Goal: Navigation & Orientation: Find specific page/section

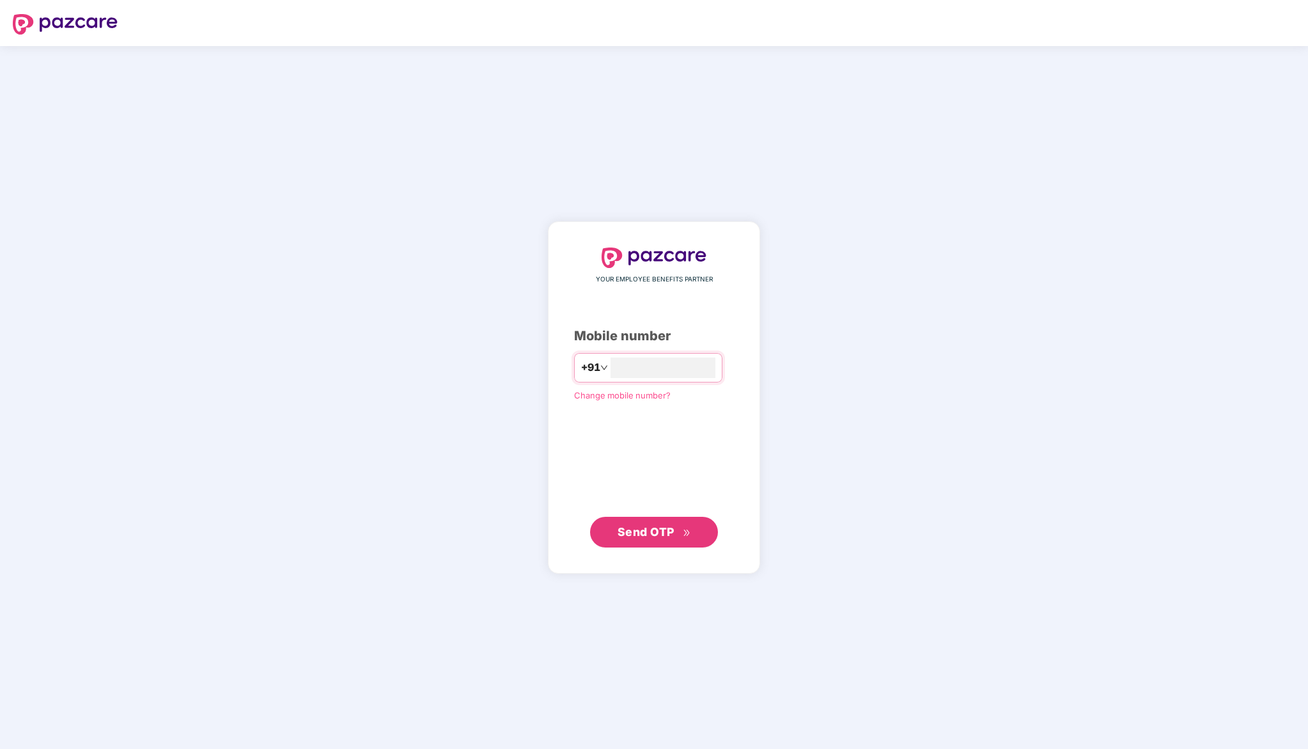
type input "**********"
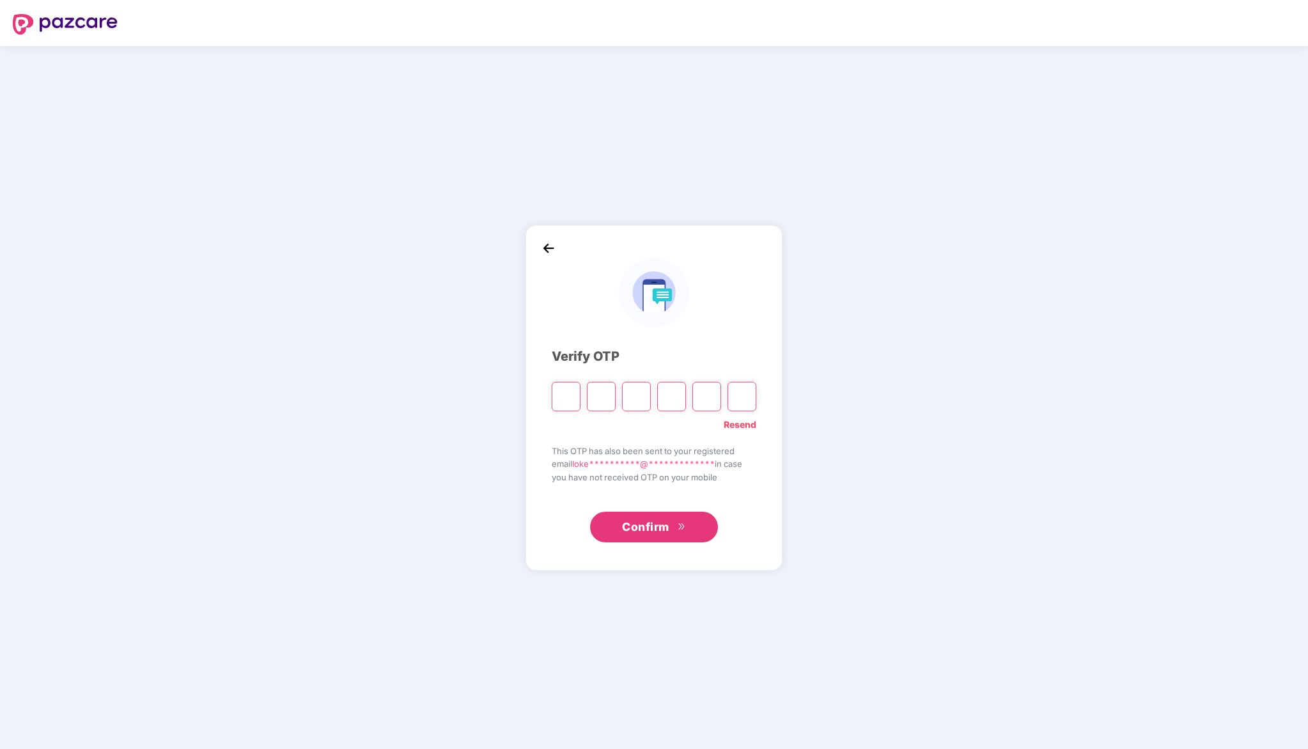
type input "*"
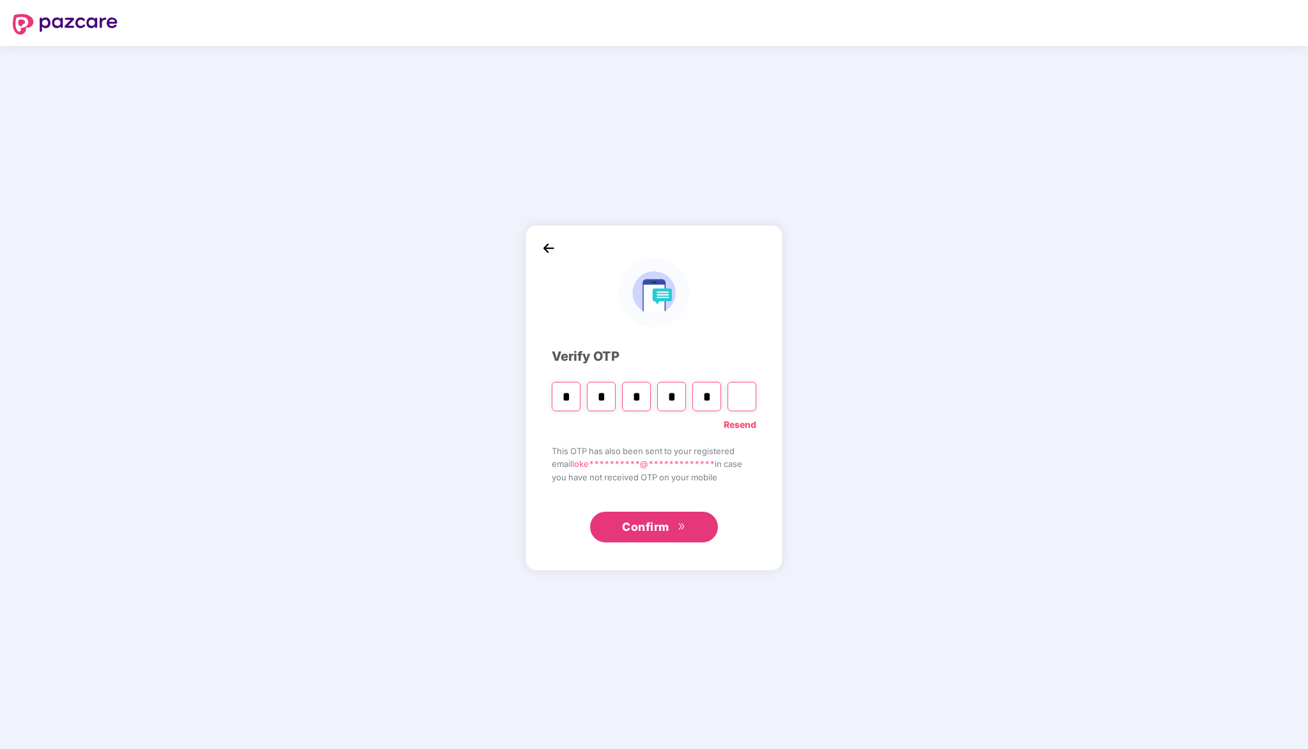
type input "*"
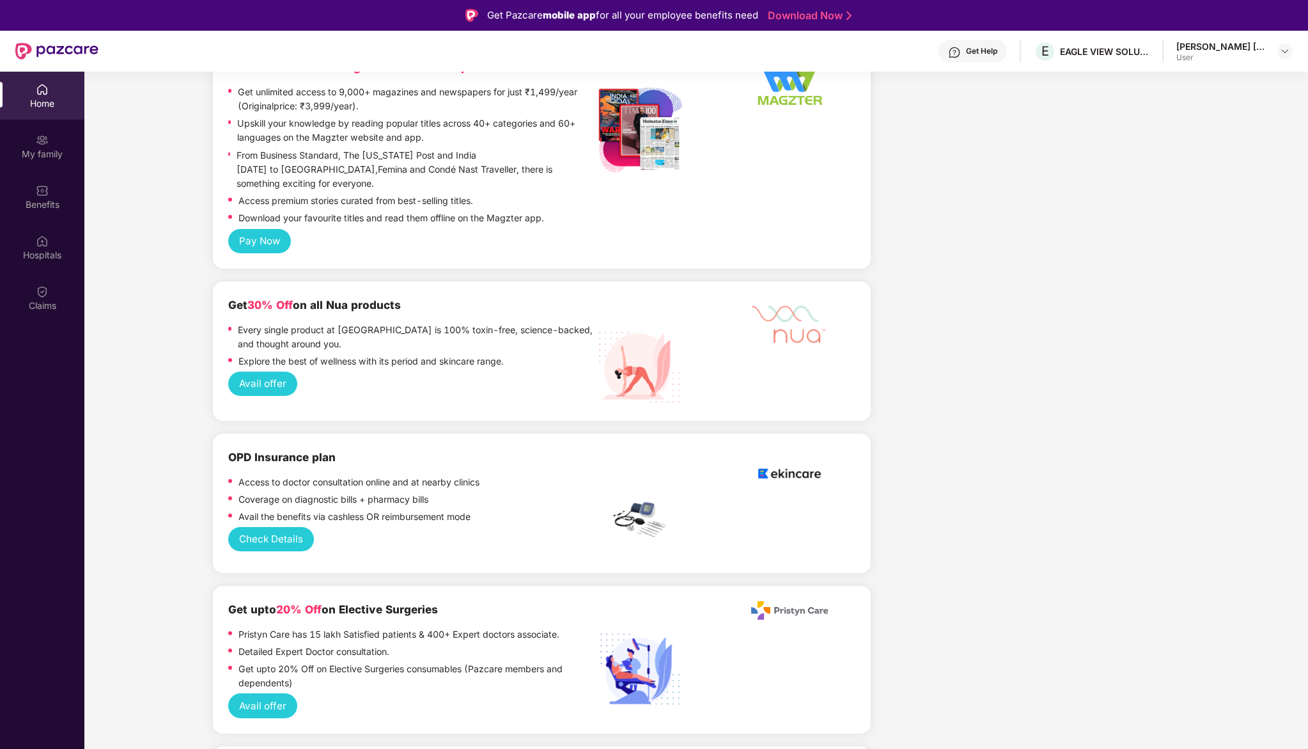
scroll to position [1819, 0]
click at [283, 525] on button "Check Details" at bounding box center [271, 537] width 86 height 24
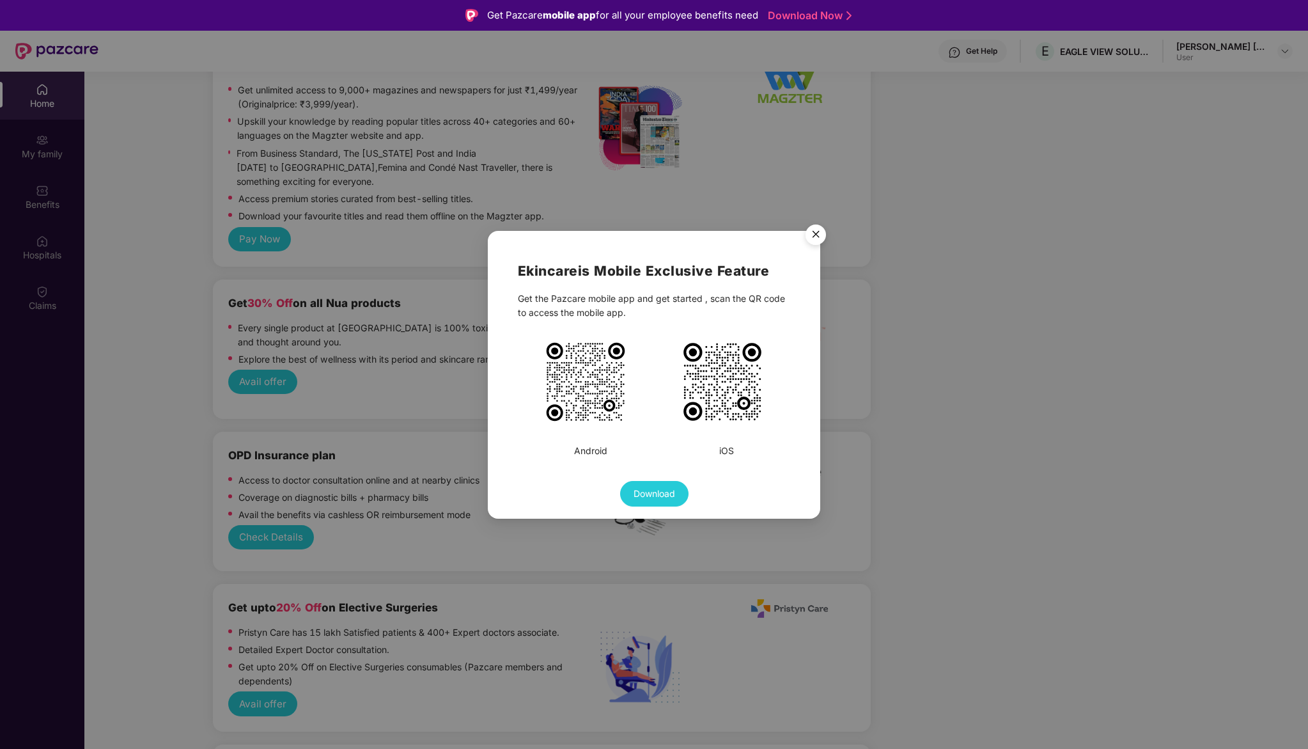
click at [819, 241] on img "Close" at bounding box center [816, 237] width 36 height 36
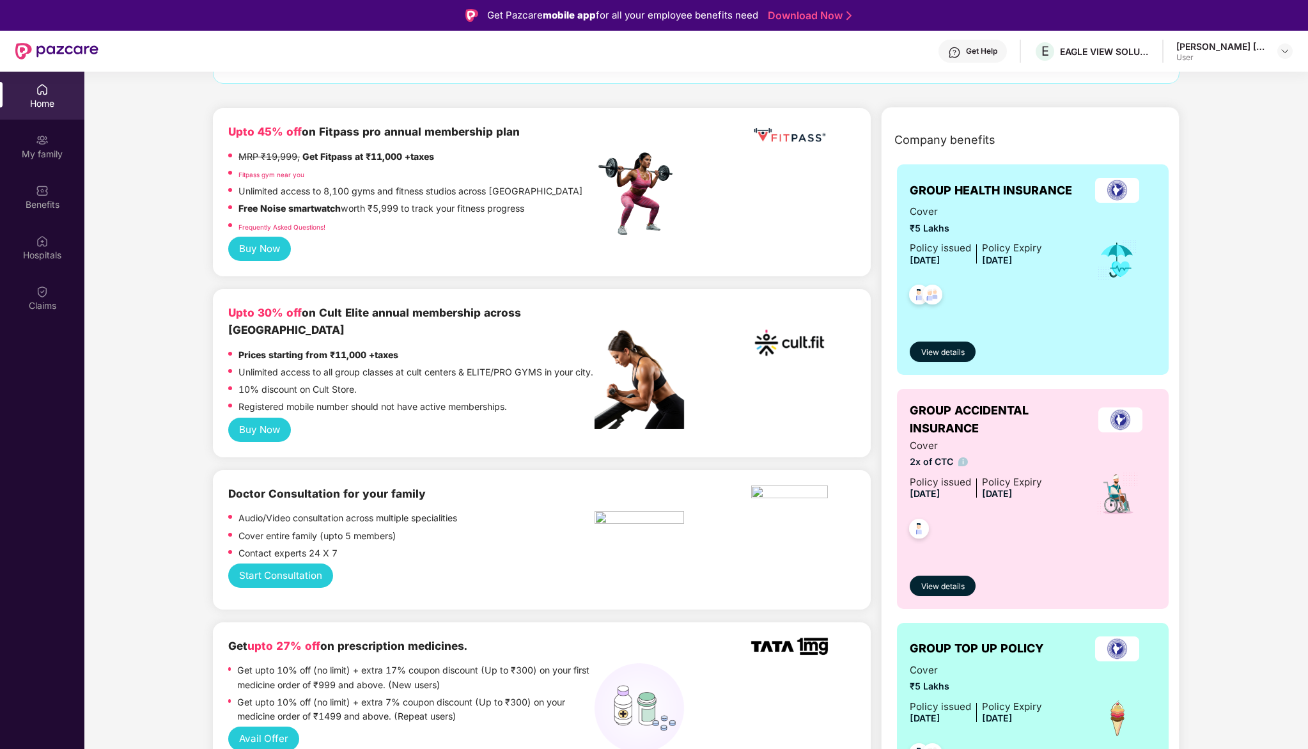
scroll to position [0, 0]
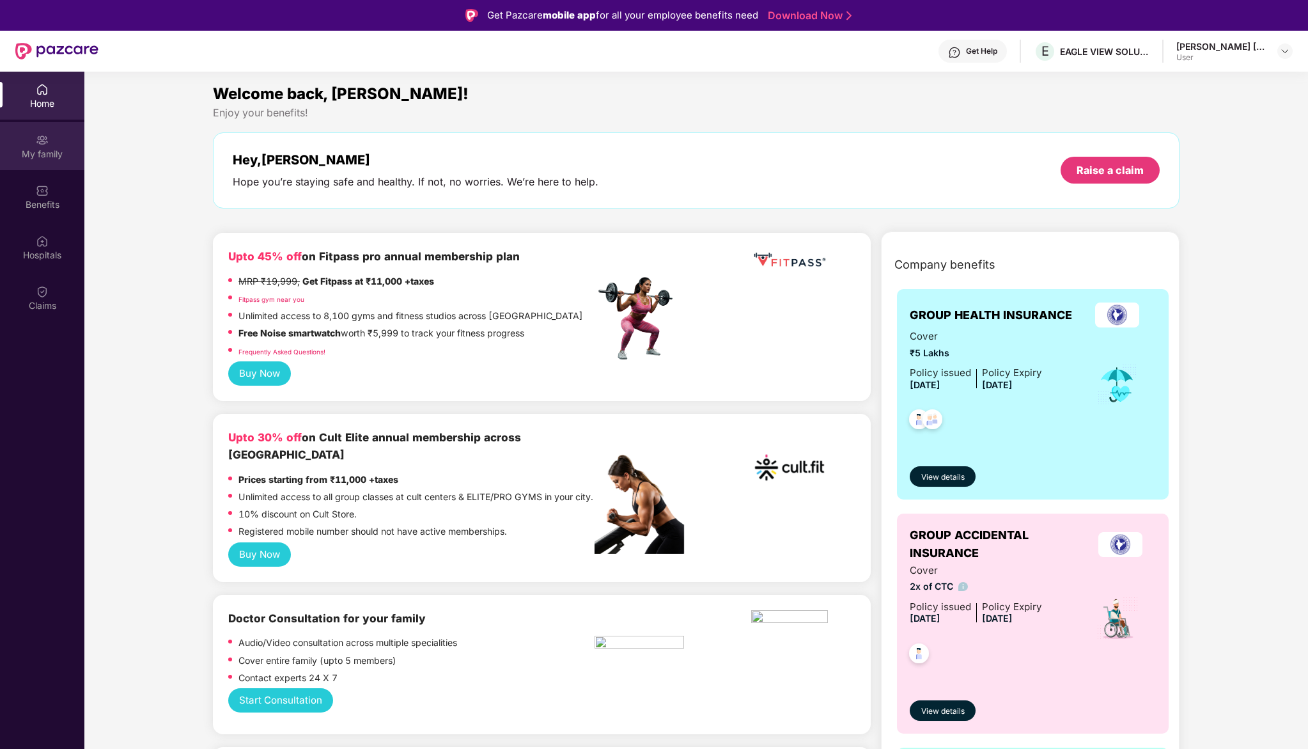
click at [55, 150] on div "My family" at bounding box center [42, 154] width 84 height 13
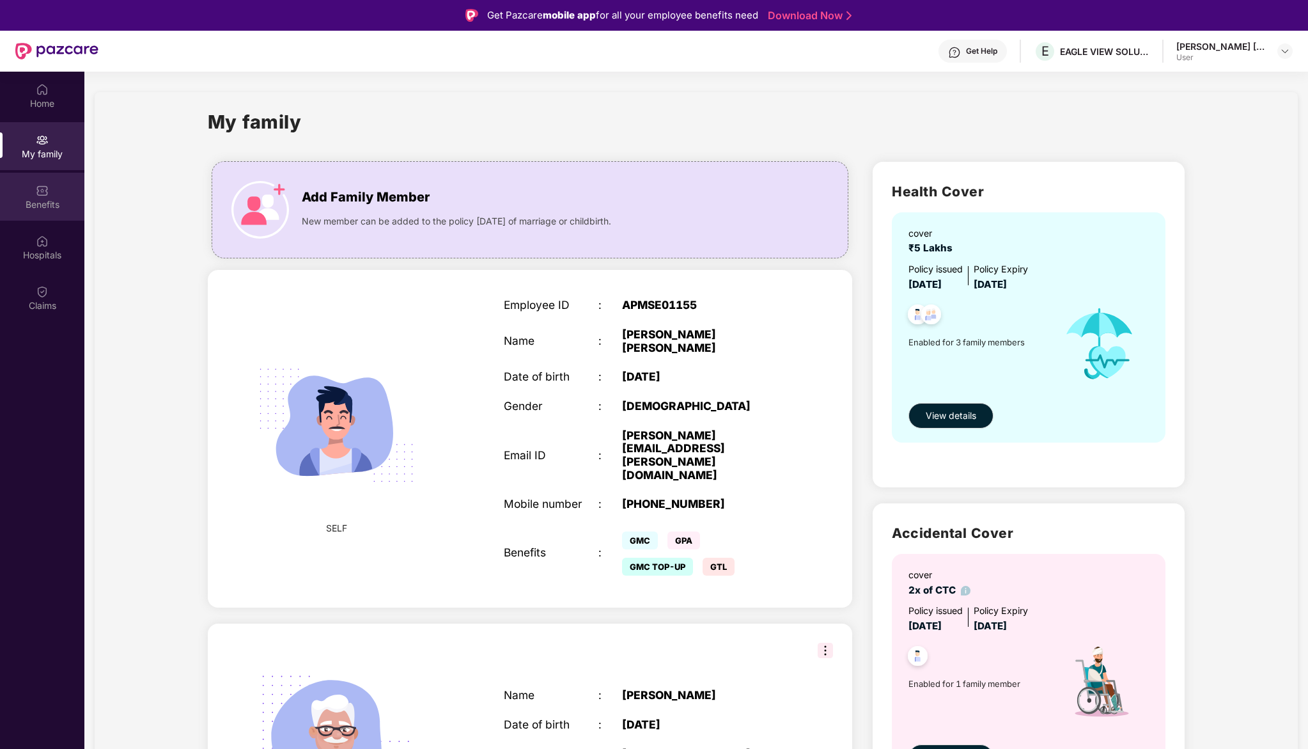
click at [51, 205] on div "Benefits" at bounding box center [42, 204] width 84 height 13
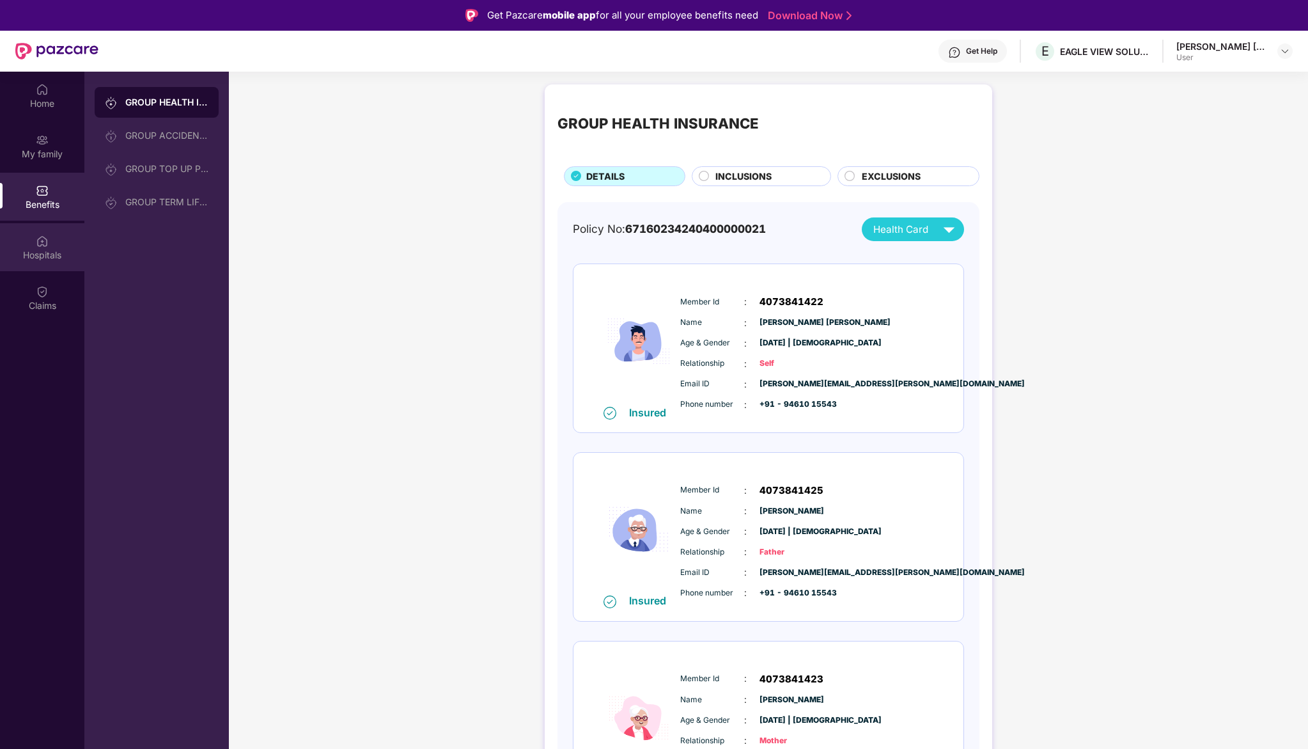
click at [42, 249] on div "Hospitals" at bounding box center [42, 255] width 84 height 13
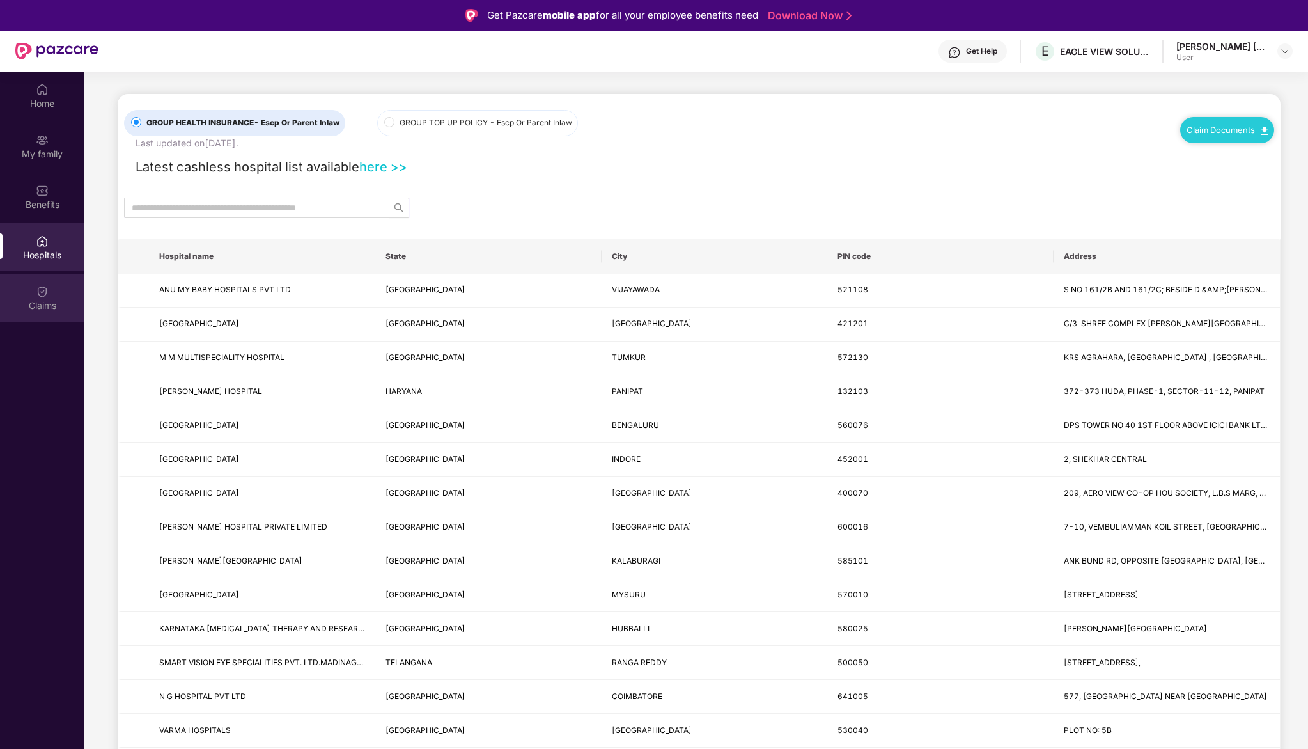
click at [61, 297] on div "Claims" at bounding box center [42, 298] width 84 height 48
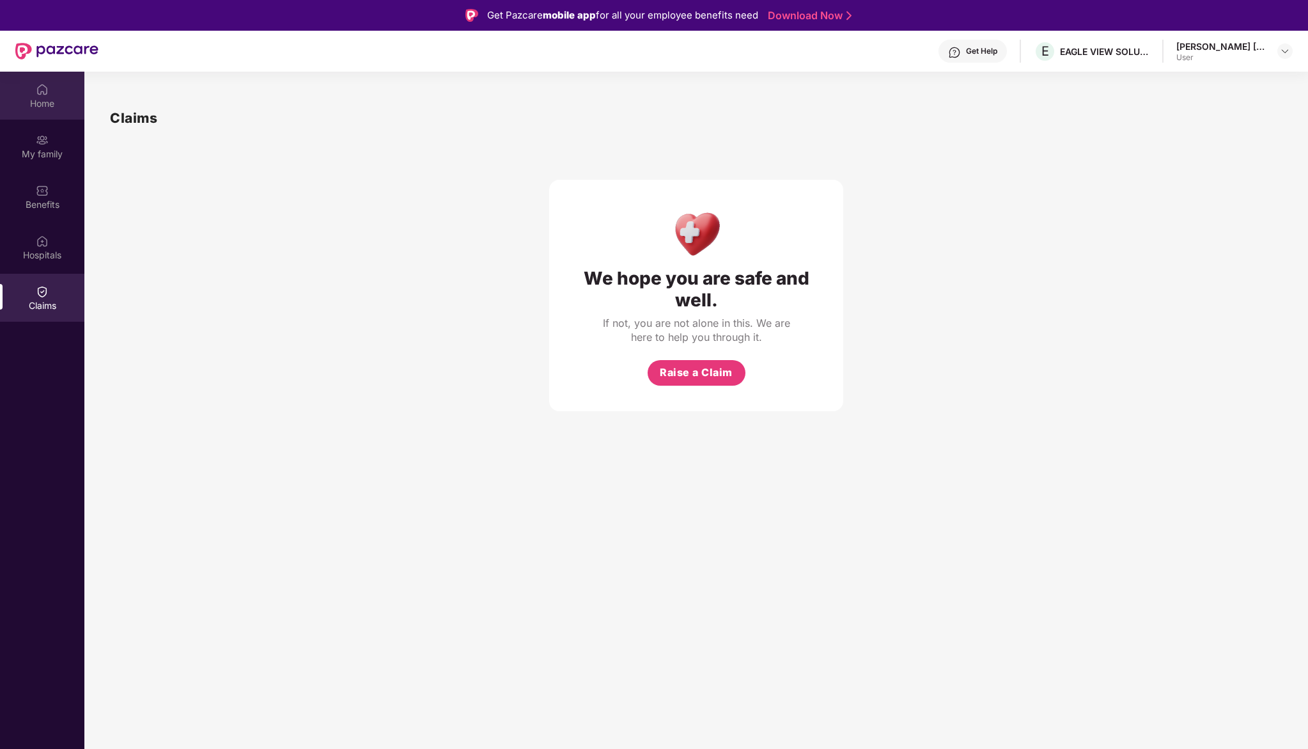
click at [53, 110] on div "Home" at bounding box center [42, 96] width 84 height 48
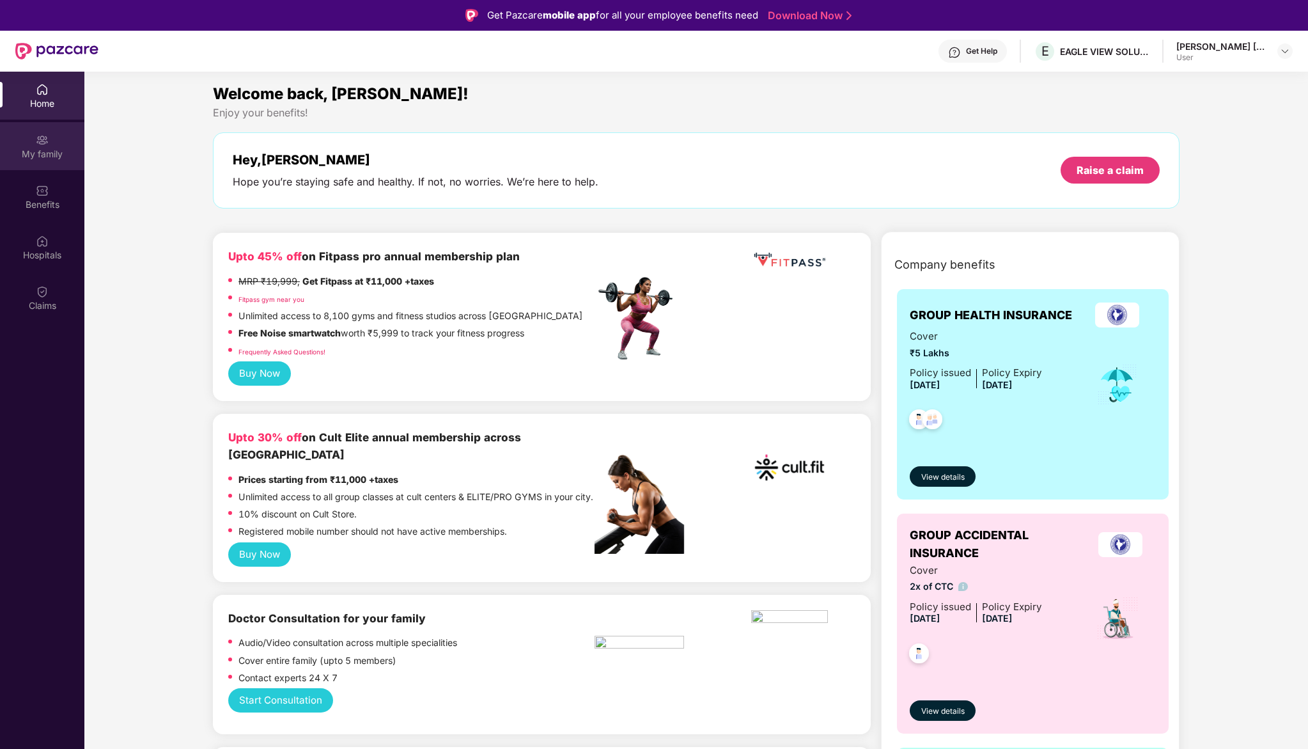
click at [54, 153] on div "My family" at bounding box center [42, 154] width 84 height 13
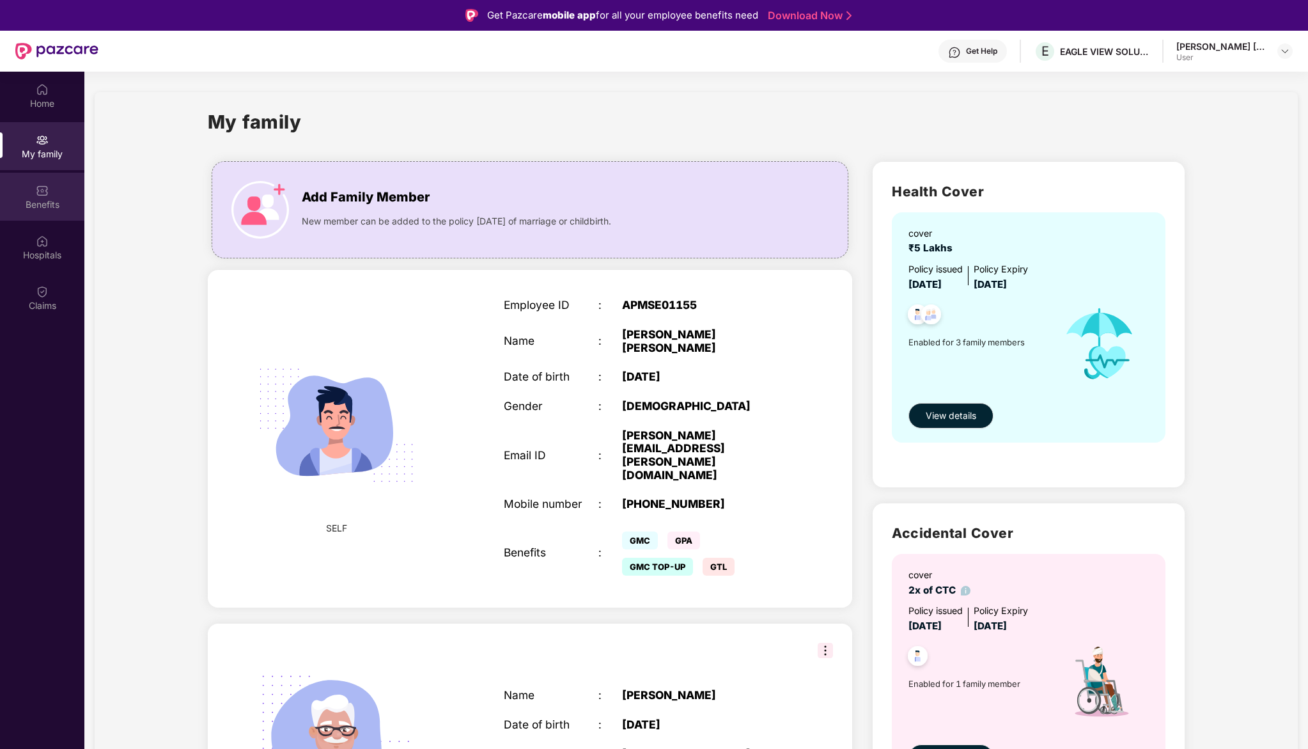
click at [54, 212] on div "Benefits" at bounding box center [42, 197] width 84 height 48
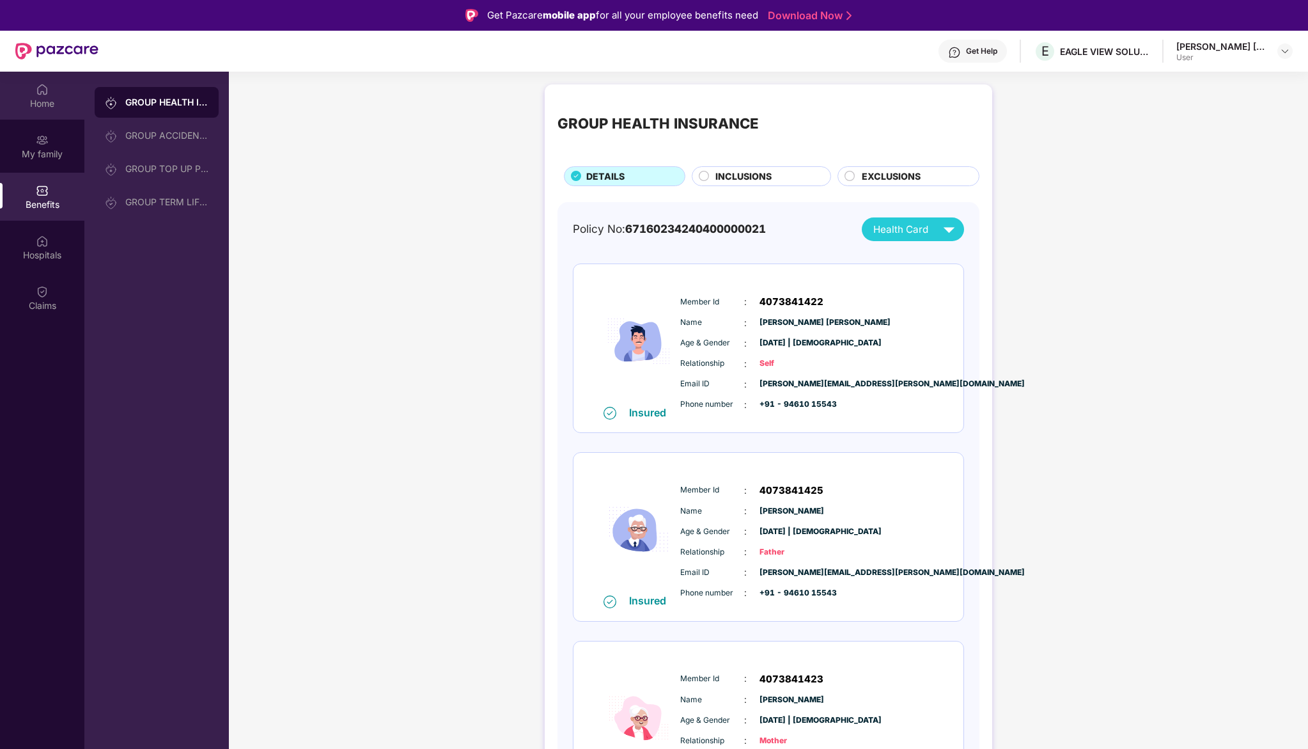
click at [42, 73] on div "Home" at bounding box center [42, 96] width 84 height 48
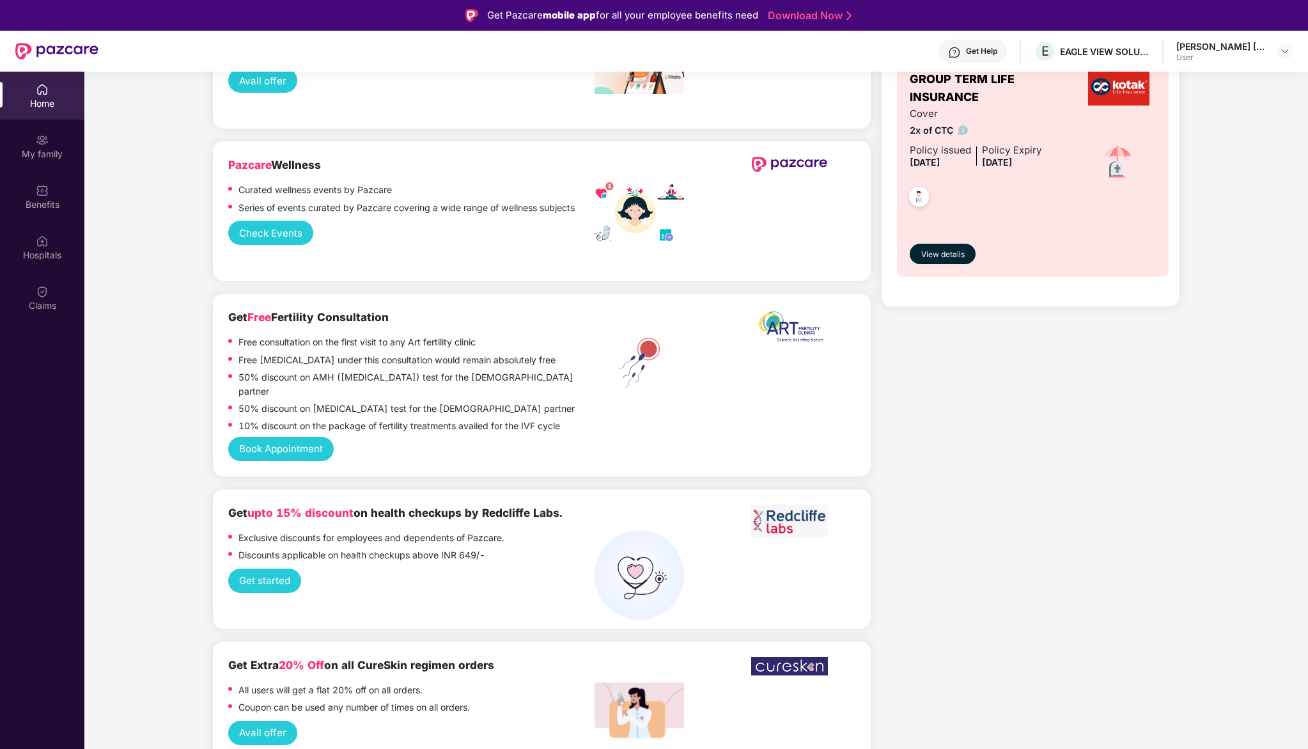
scroll to position [918, 0]
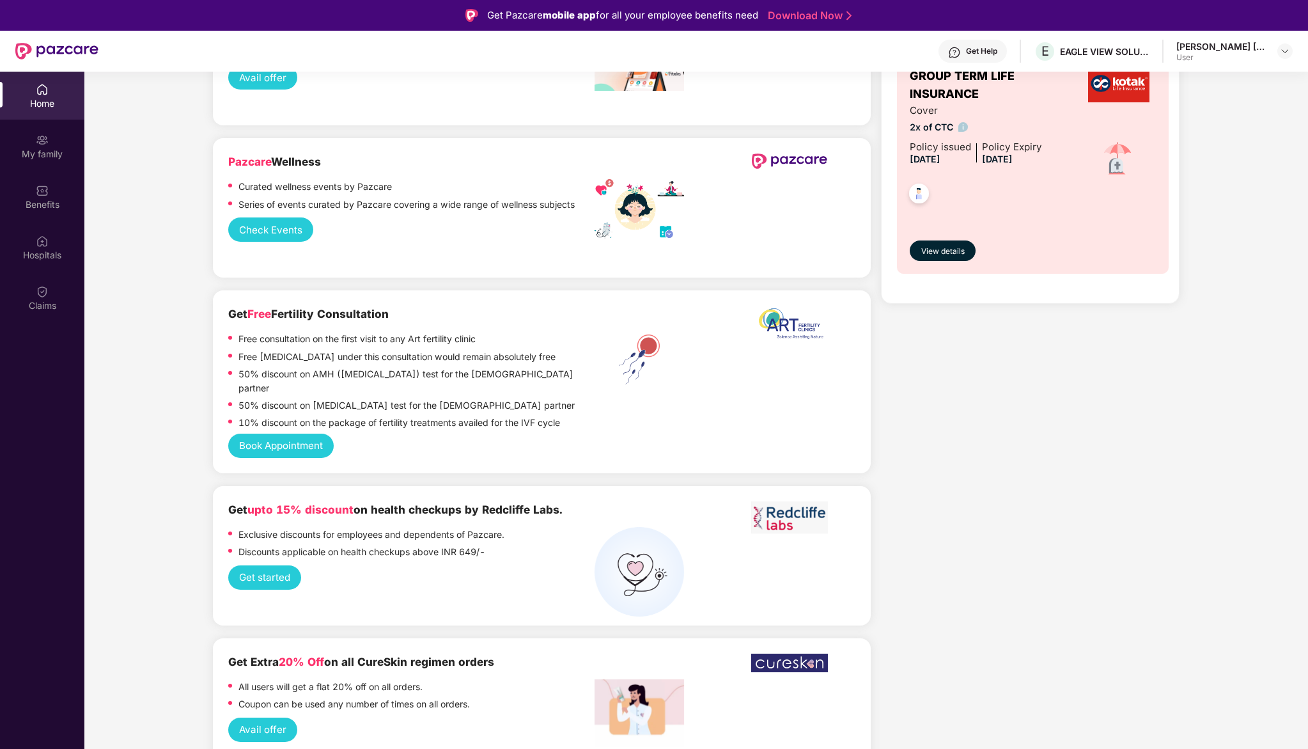
click at [288, 233] on button "Check Events" at bounding box center [270, 229] width 85 height 24
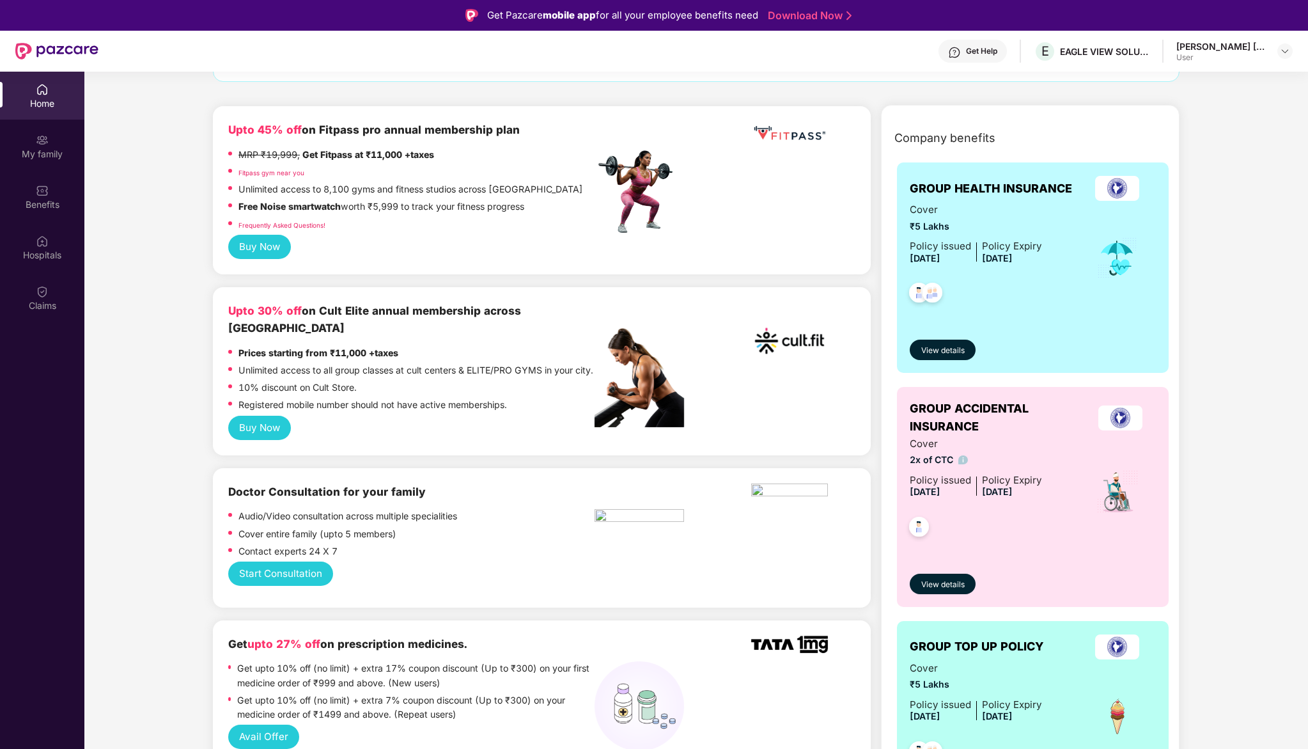
scroll to position [0, 0]
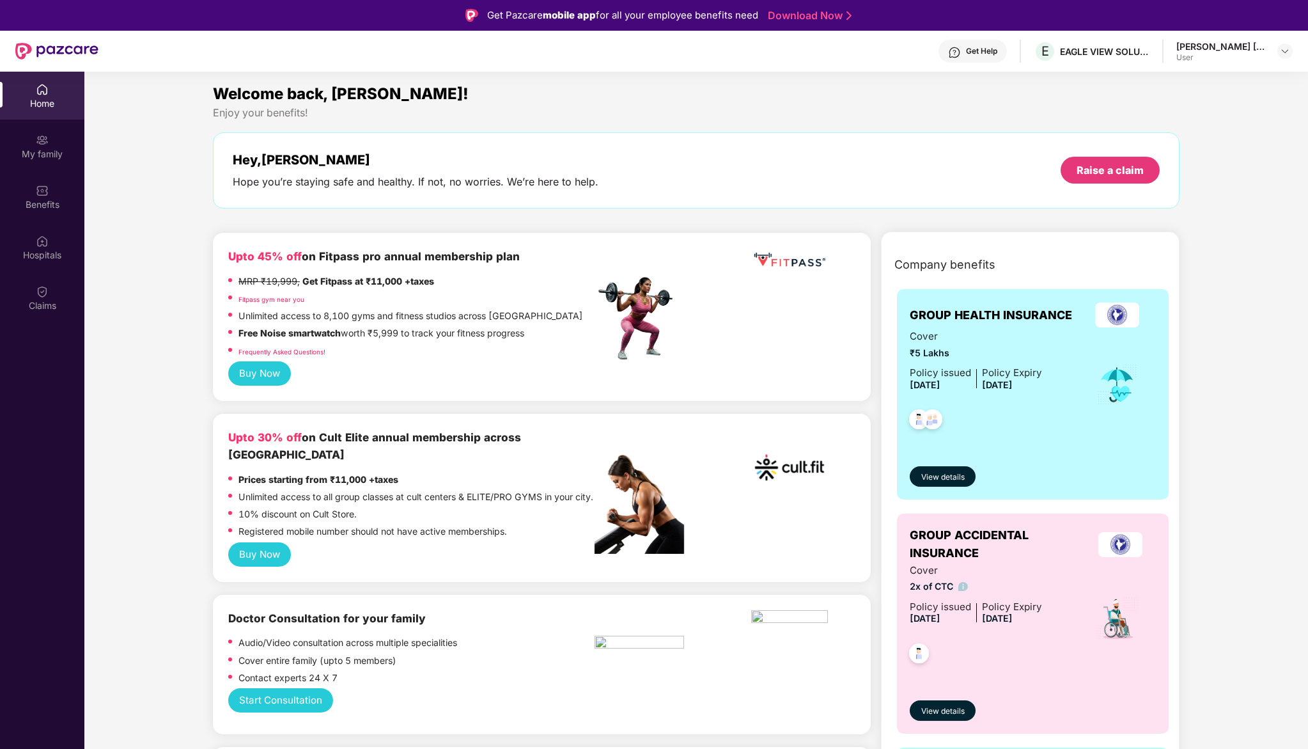
click at [1208, 51] on div "[PERSON_NAME] [PERSON_NAME]" at bounding box center [1222, 46] width 90 height 12
click at [1262, 50] on div "[PERSON_NAME] [PERSON_NAME]" at bounding box center [1222, 46] width 90 height 12
click at [1276, 50] on div "[PERSON_NAME] [PERSON_NAME] User" at bounding box center [1235, 51] width 116 height 22
click at [1289, 54] on img at bounding box center [1285, 51] width 10 height 10
click at [1288, 52] on img at bounding box center [1285, 51] width 10 height 10
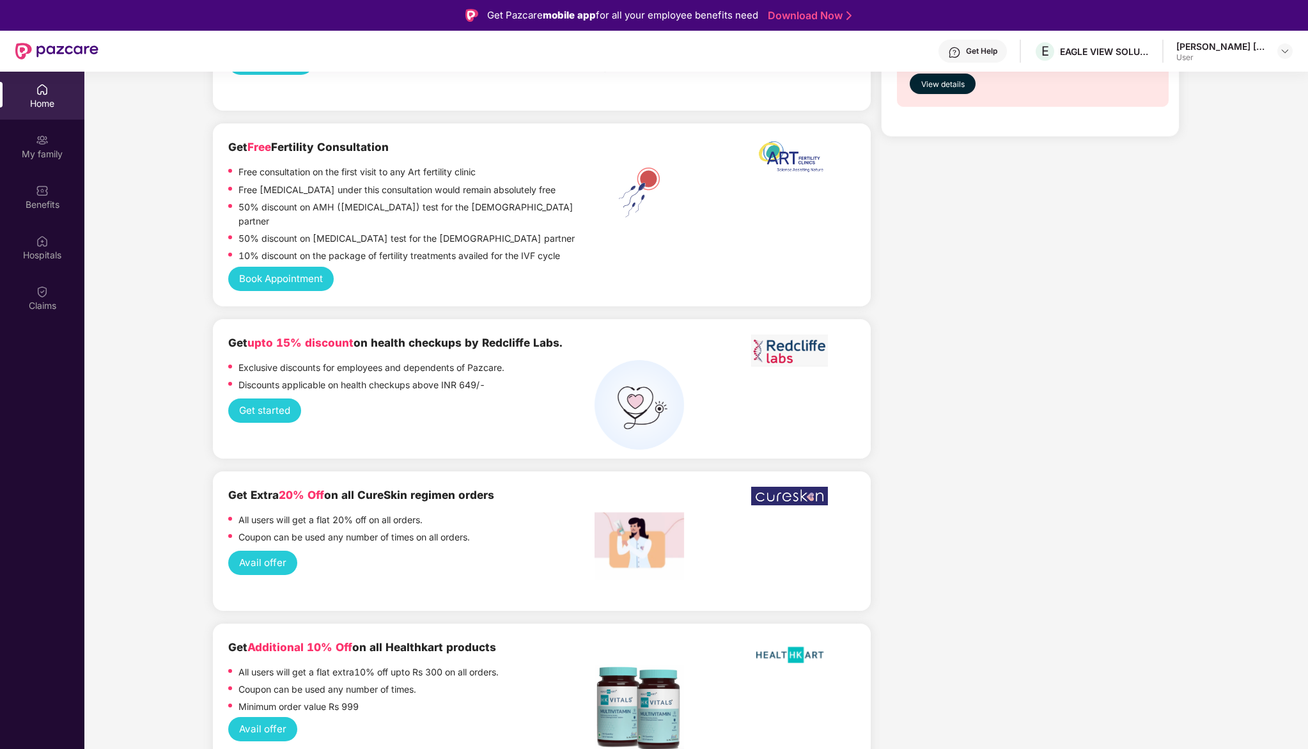
scroll to position [1090, 0]
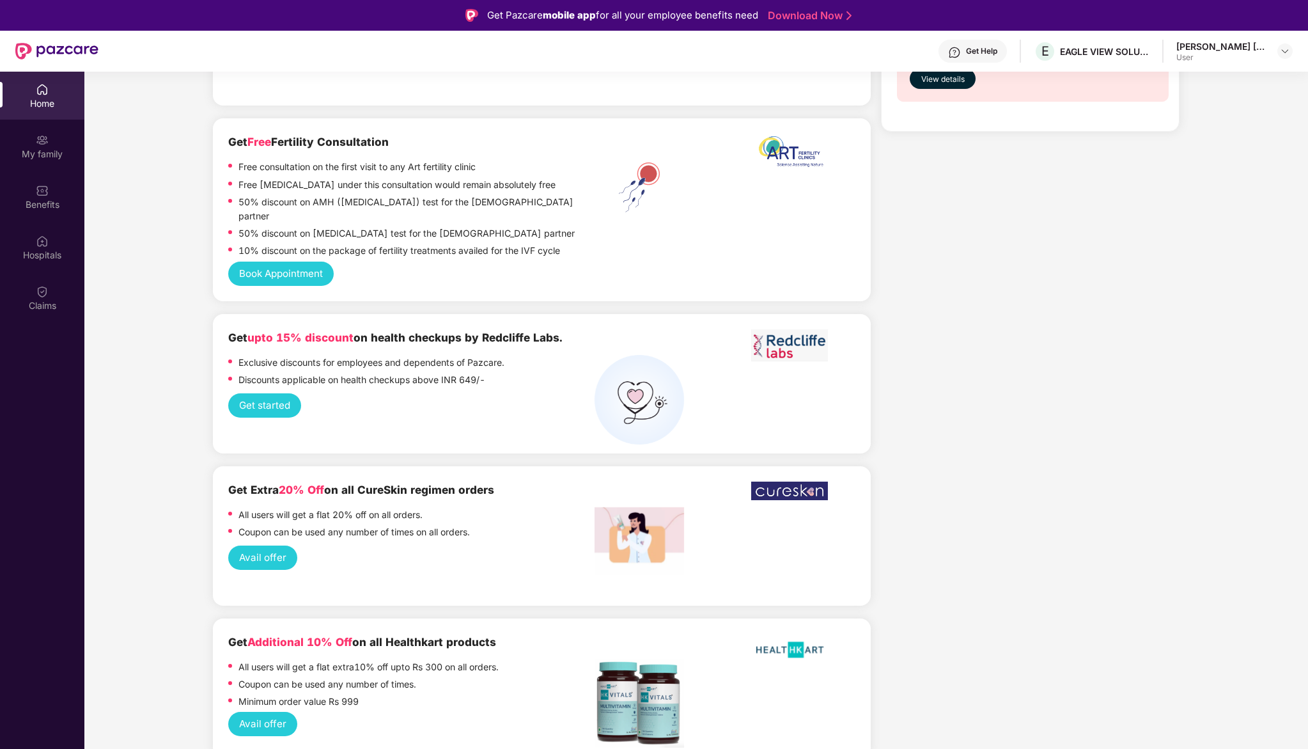
click at [283, 393] on button "Get started" at bounding box center [264, 405] width 73 height 24
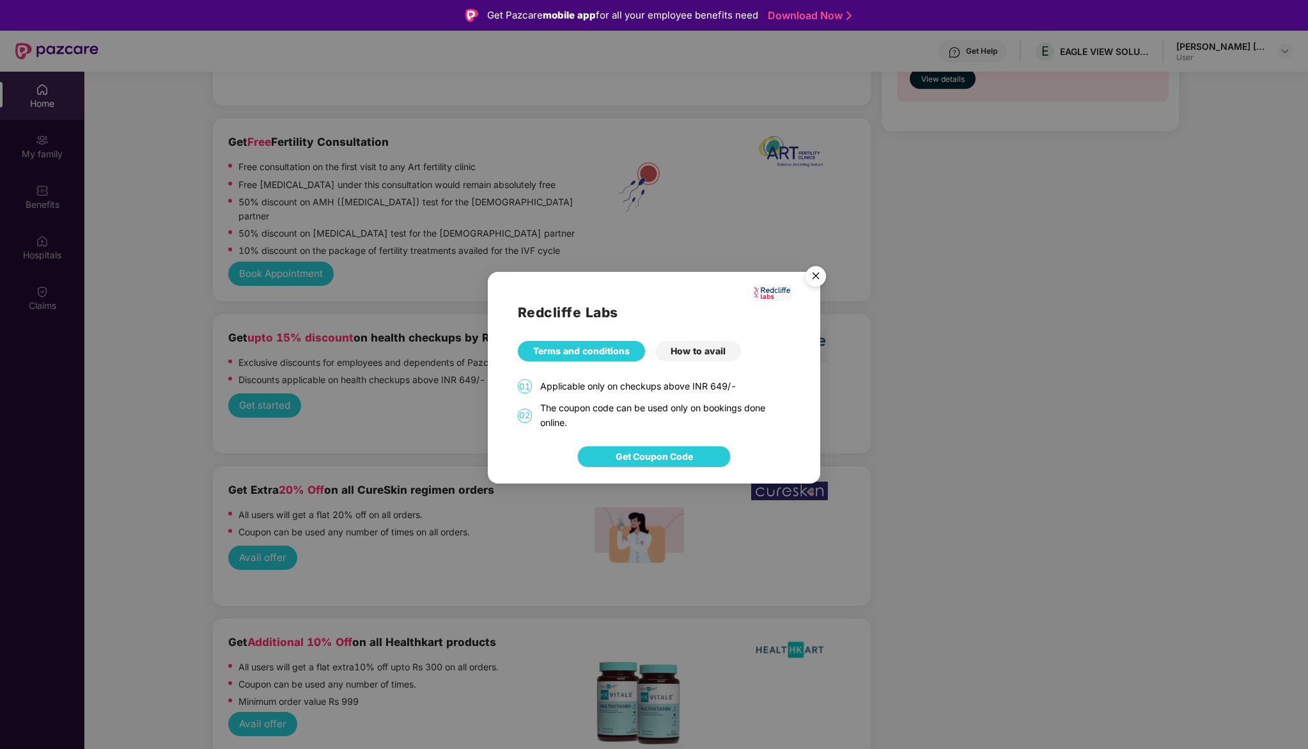
click at [724, 349] on div "How to avail" at bounding box center [698, 351] width 86 height 20
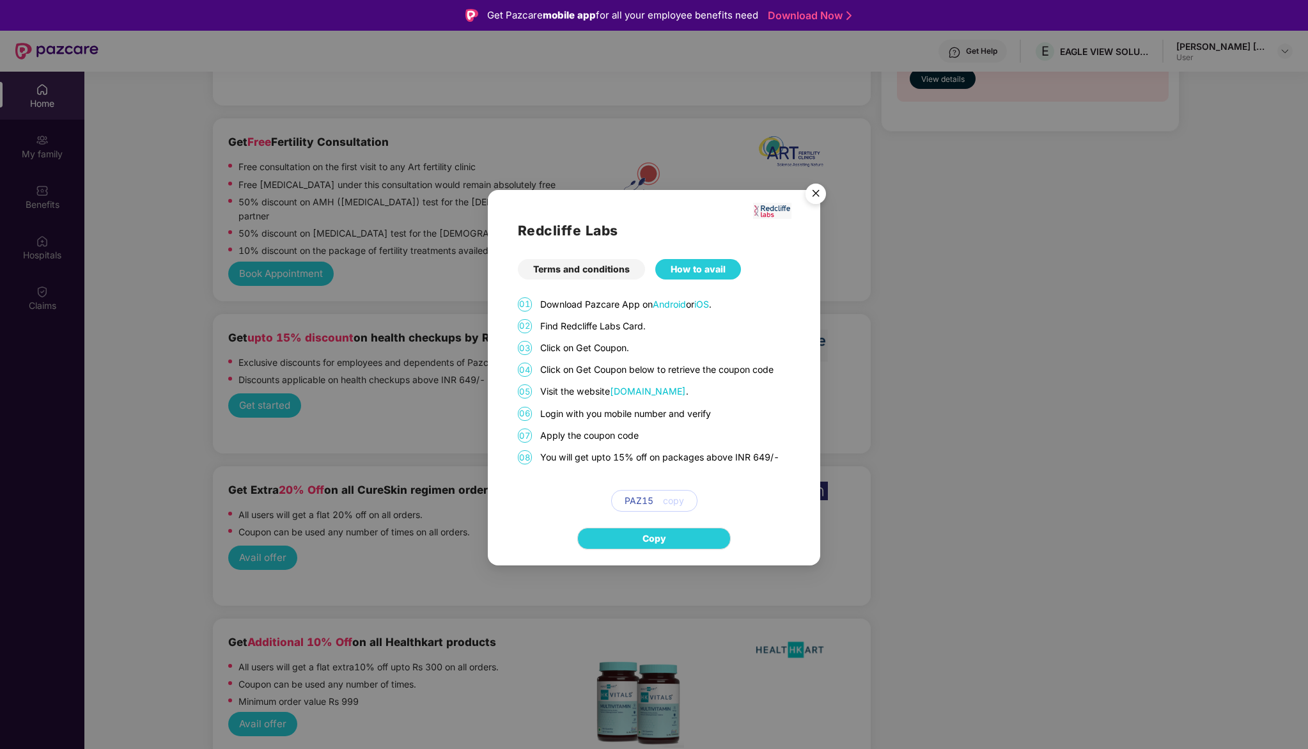
click at [604, 269] on div "Terms and conditions" at bounding box center [581, 269] width 127 height 20
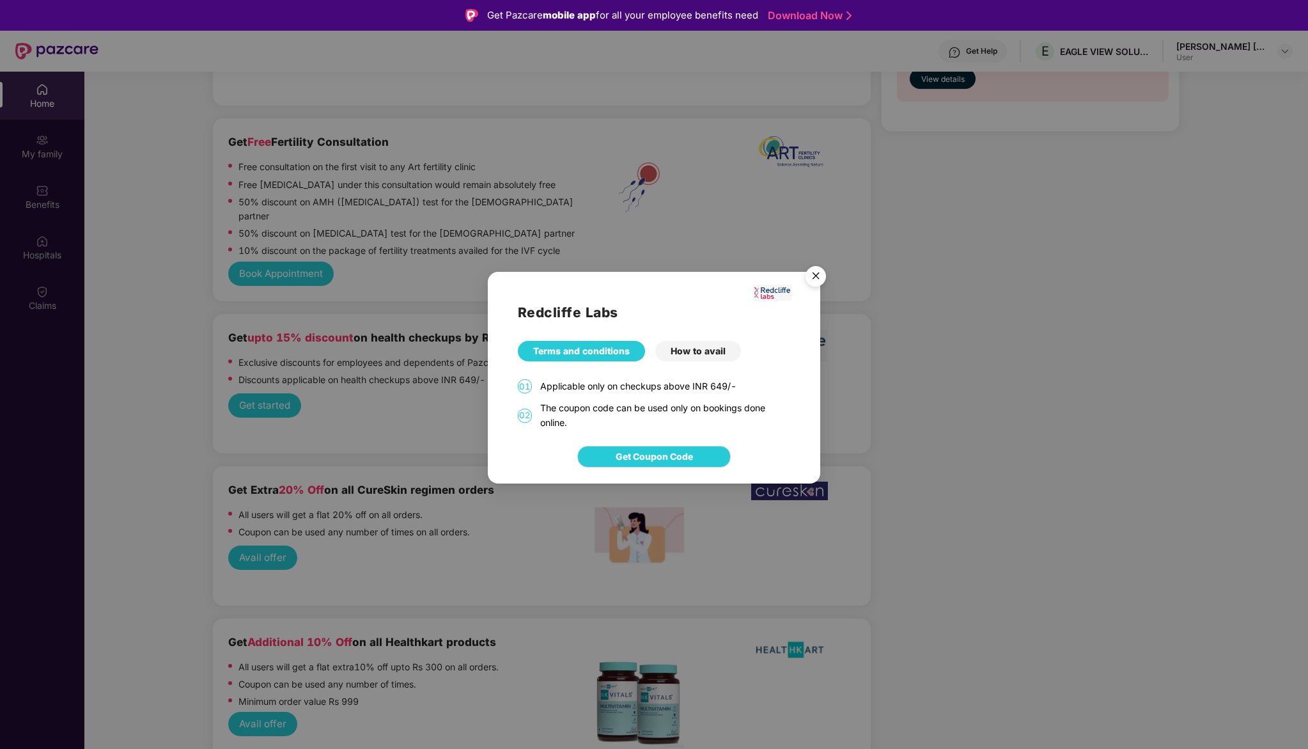
click at [707, 341] on div "How to avail" at bounding box center [698, 351] width 86 height 20
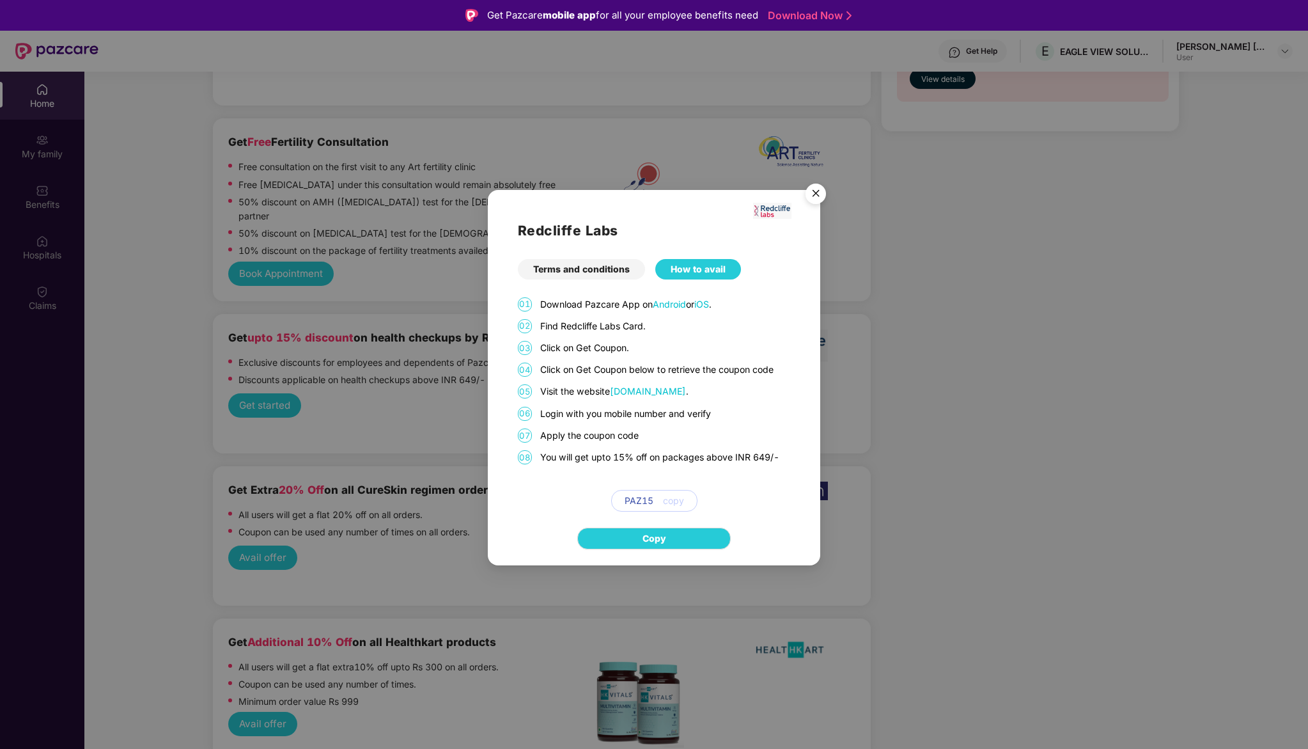
click at [599, 266] on div "Terms and conditions" at bounding box center [581, 269] width 127 height 20
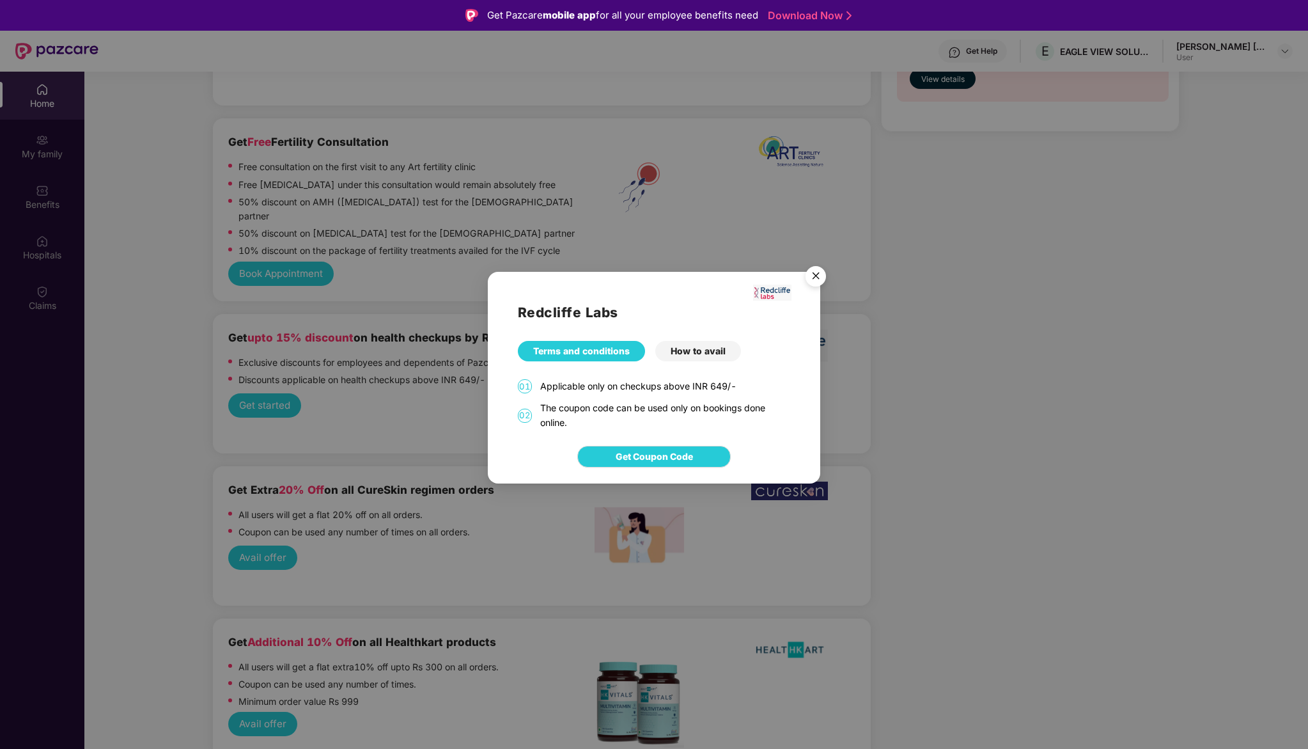
click at [700, 354] on div "How to avail" at bounding box center [698, 351] width 86 height 20
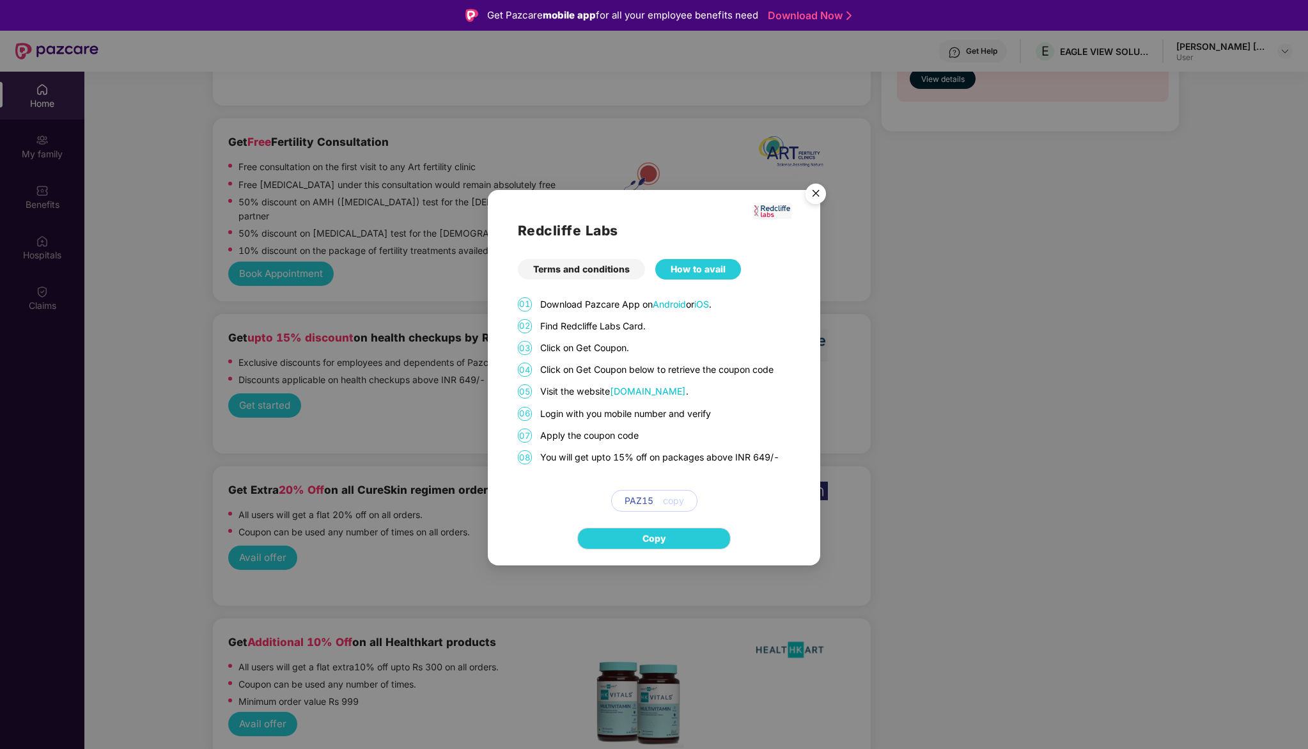
click at [811, 195] on img "Close" at bounding box center [816, 196] width 36 height 36
